Goal: Transaction & Acquisition: Book appointment/travel/reservation

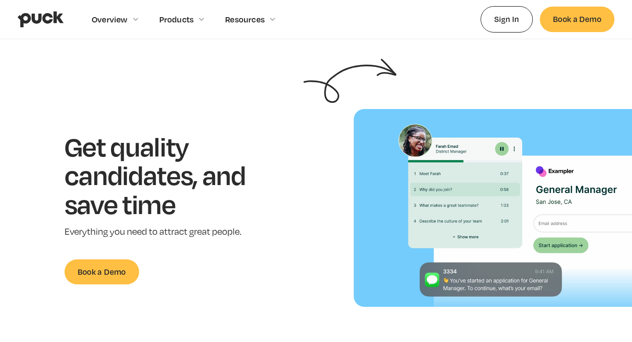
click at [235, 22] on div "Resources" at bounding box center [245, 19] width 40 height 10
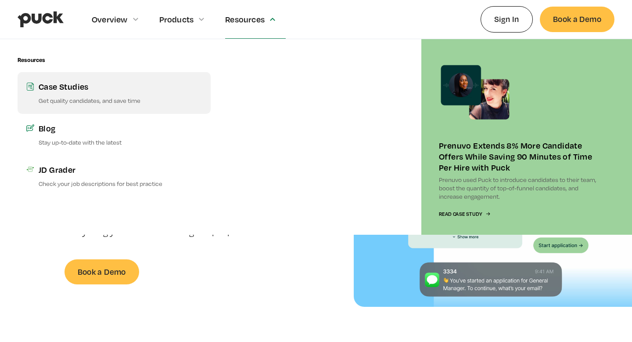
click at [105, 97] on p "Get quality candidates, and save time" at bounding box center [120, 100] width 163 height 8
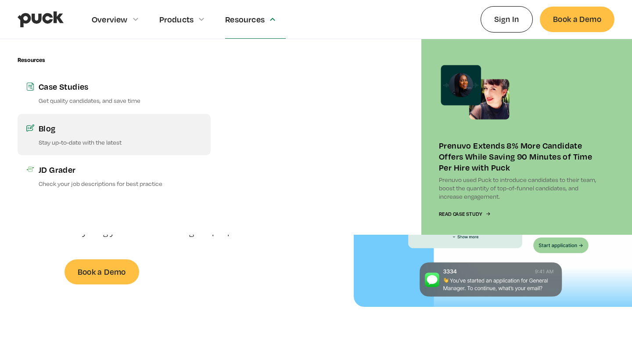
click at [105, 136] on link "Blog Stay up-to-date with the latest" at bounding box center [114, 134] width 193 height 41
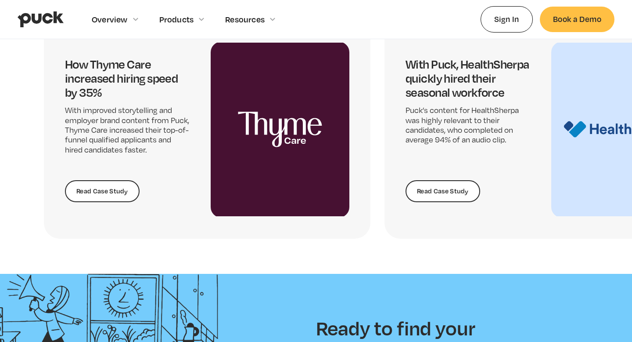
scroll to position [1690, 0]
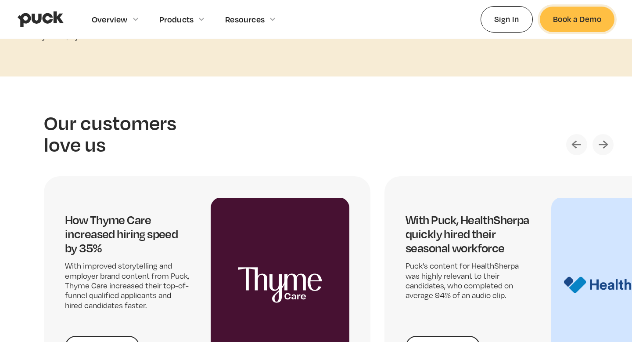
click at [576, 15] on link "Book a Demo" at bounding box center [577, 19] width 75 height 25
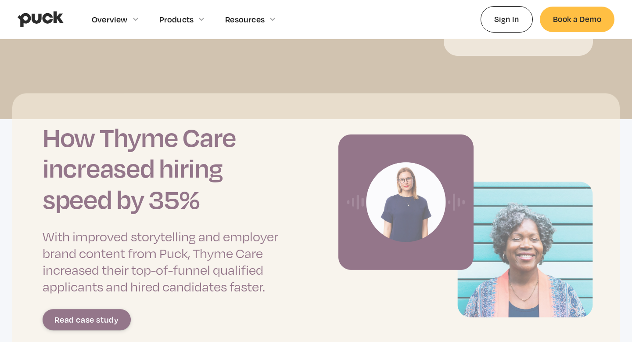
scroll to position [468, 0]
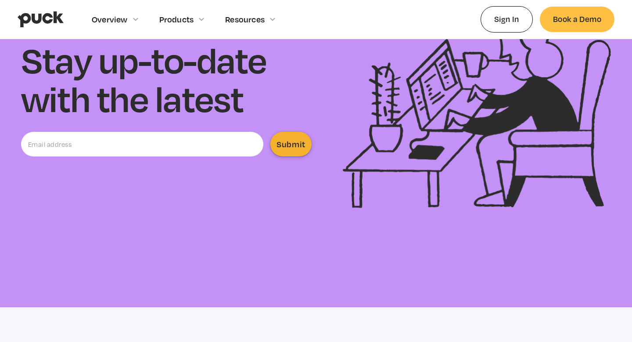
scroll to position [291, 0]
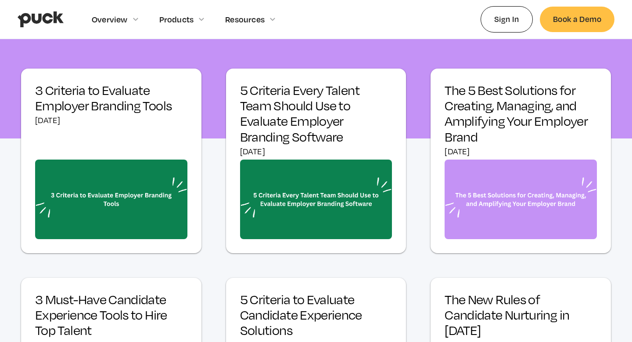
click at [113, 141] on link "3 Criteria to Evaluate Employer Branding Tools [DATE]" at bounding box center [111, 161] width 181 height 184
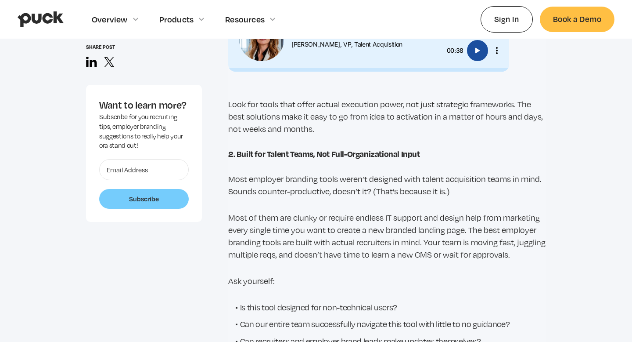
scroll to position [1077, 0]
